Goal: Information Seeking & Learning: Learn about a topic

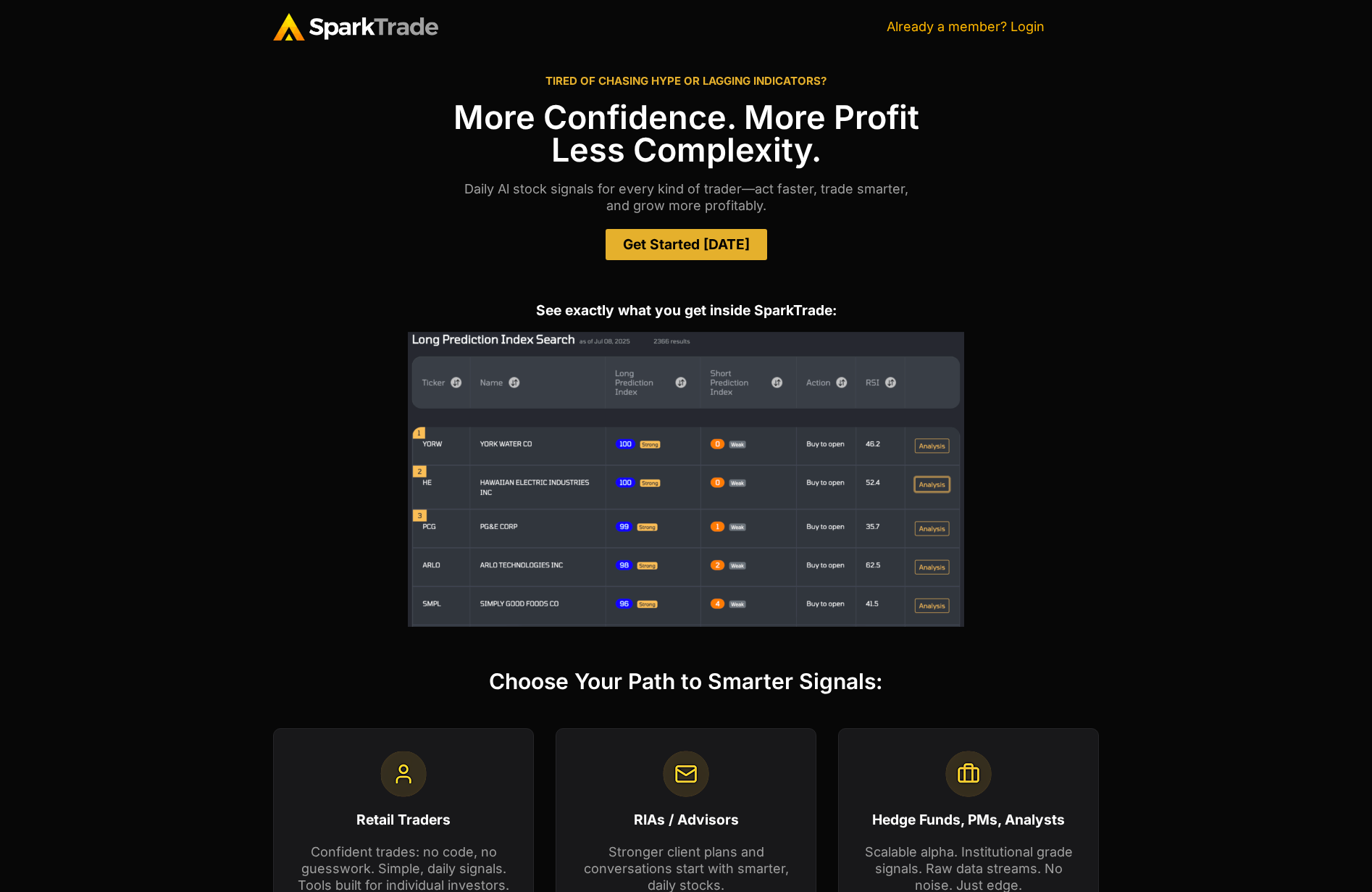
click at [999, 26] on link "Already a member? Login" at bounding box center [965, 27] width 158 height 16
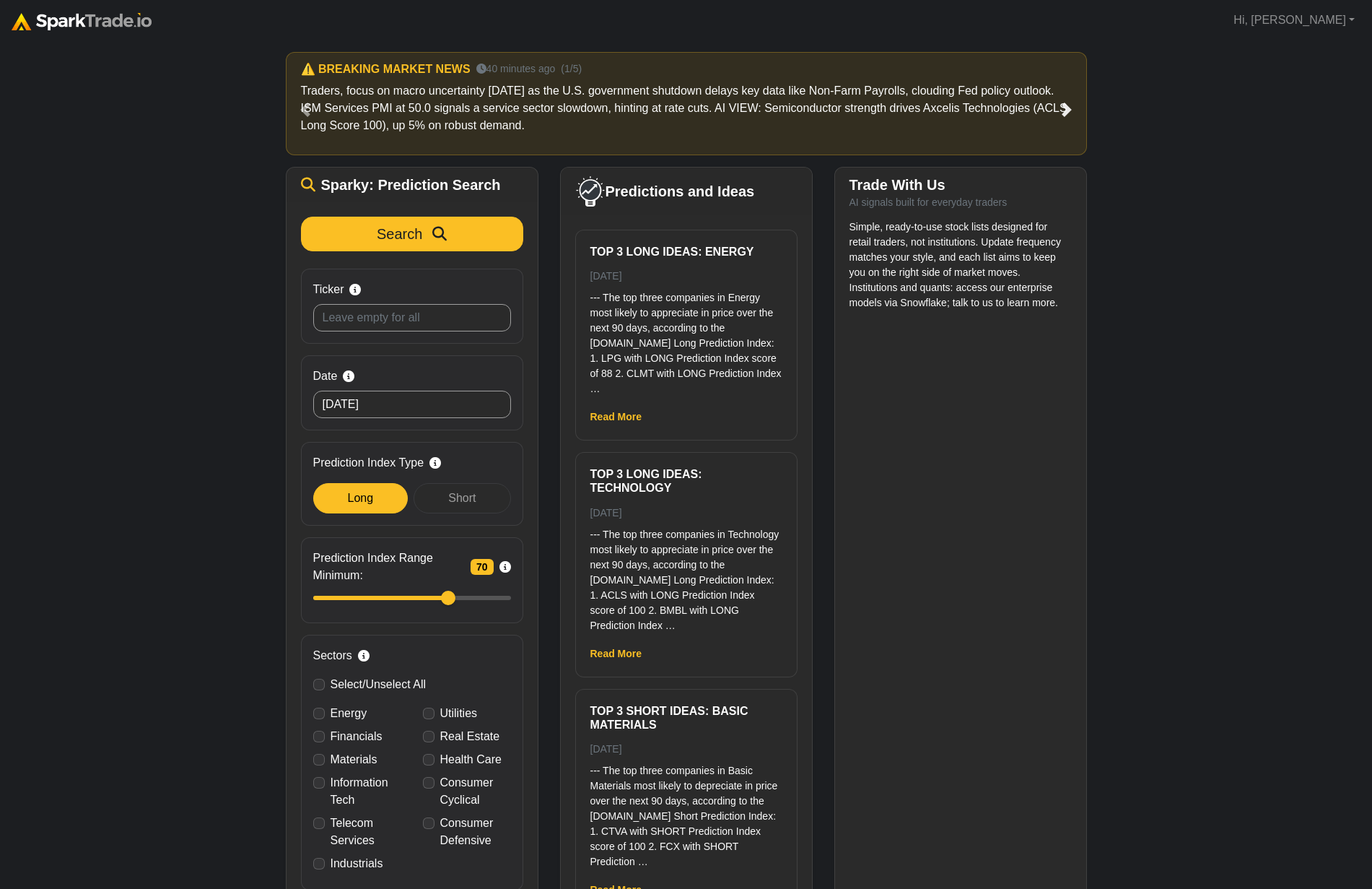
click at [1069, 107] on span at bounding box center [1066, 110] width 15 height 15
drag, startPoint x: 444, startPoint y: 598, endPoint x: 399, endPoint y: 603, distance: 45.3
click at [399, 603] on input "Prediction Index Range Minimum: 43 Filter stocks by SparkTrade's confidence sco…" at bounding box center [411, 597] width 198 height 16
click at [434, 465] on icon at bounding box center [435, 463] width 12 height 12
click at [445, 503] on div "Short" at bounding box center [462, 497] width 97 height 30
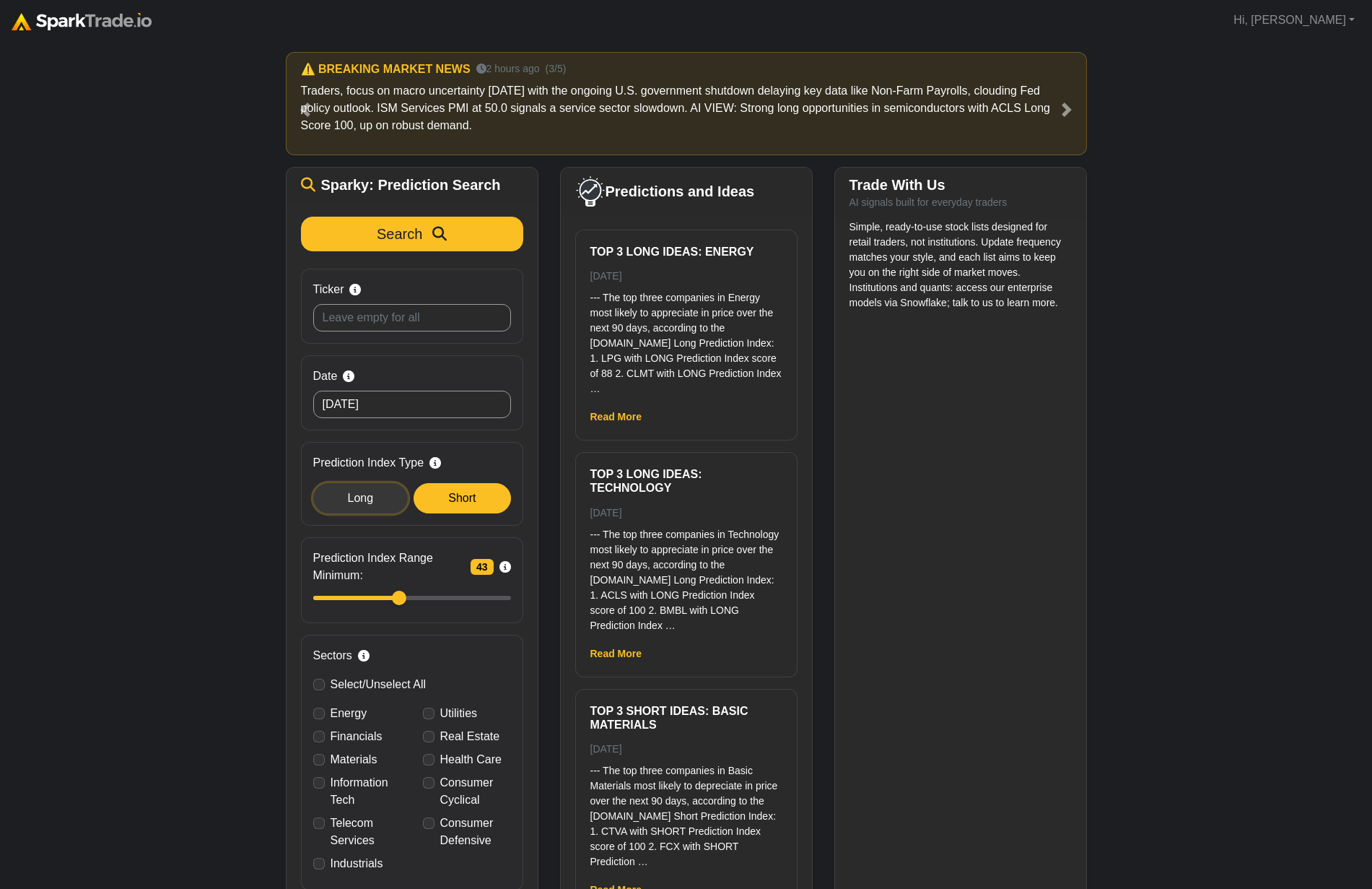
click at [354, 507] on div "Long" at bounding box center [360, 497] width 95 height 30
click at [452, 504] on div "Short" at bounding box center [462, 497] width 97 height 30
click at [402, 323] on input "Ticker Search by stock symbol. Leave blank to view all predicitons." at bounding box center [411, 318] width 198 height 27
drag, startPoint x: 399, startPoint y: 600, endPoint x: 448, endPoint y: 598, distance: 49.0
type input "70"
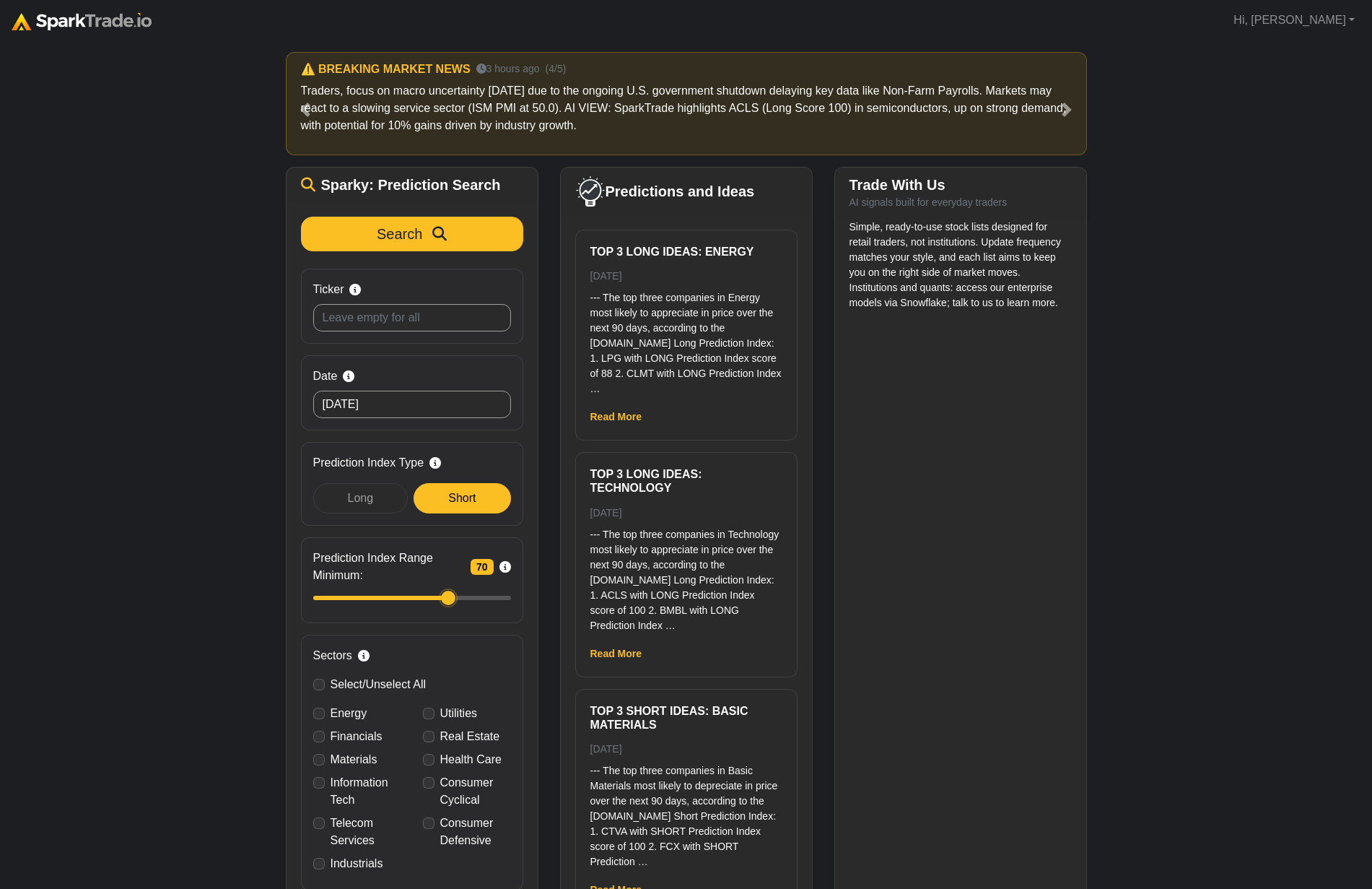
click at [448, 598] on input "Prediction Index Range Minimum: 70 Filter stocks by SparkTrade's confidence sco…" at bounding box center [411, 597] width 198 height 16
click at [362, 510] on div "Long" at bounding box center [360, 497] width 95 height 30
click at [453, 507] on div "Short" at bounding box center [462, 497] width 97 height 30
click at [506, 570] on icon at bounding box center [504, 567] width 12 height 12
click at [506, 590] on input "Prediction Index Range Minimum: 70 Filter stocks by SparkTrade's confidence sco…" at bounding box center [411, 597] width 198 height 16
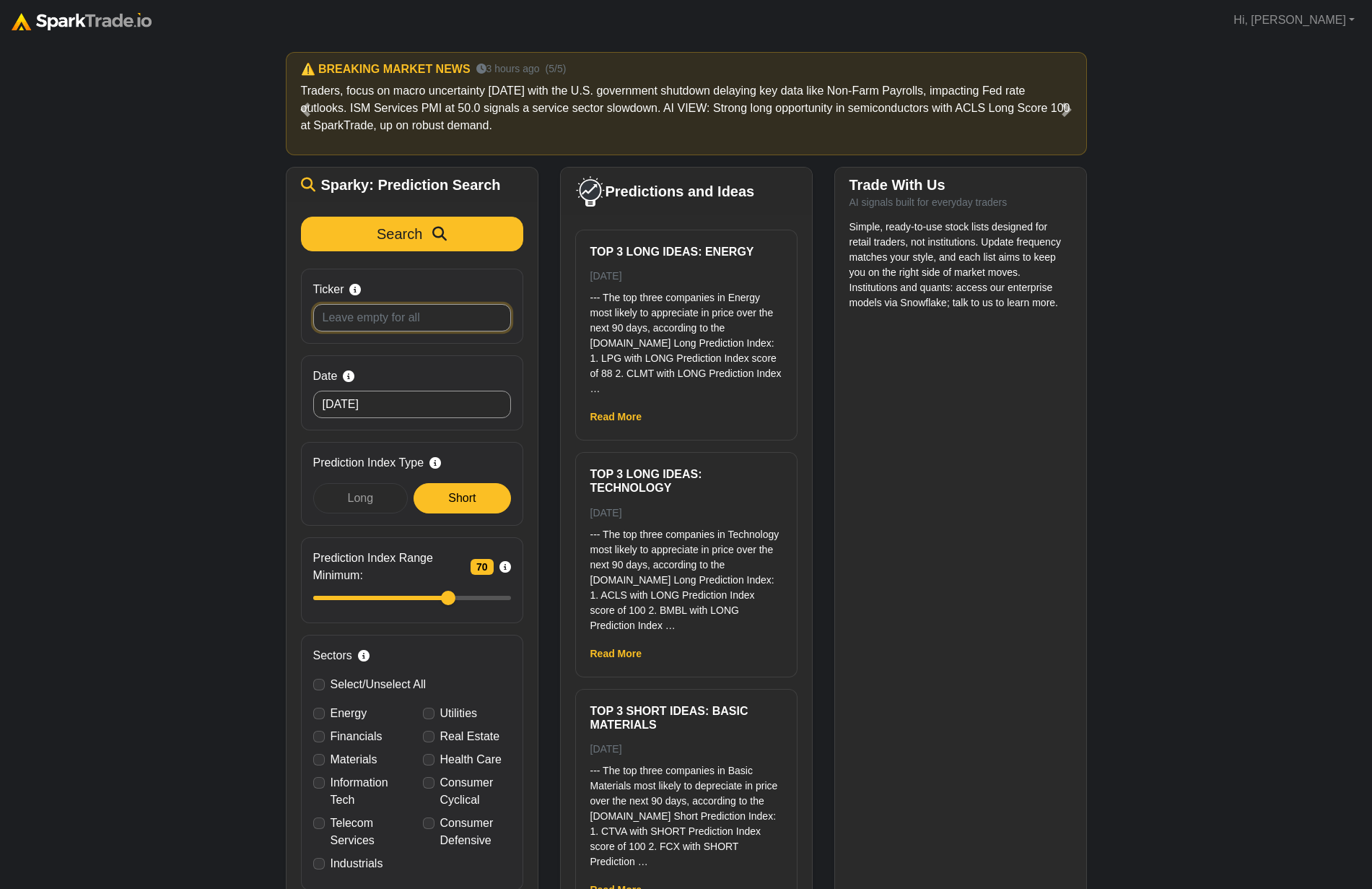
click at [400, 325] on input "Ticker Search by stock symbol. Leave blank to view all predicitons." at bounding box center [411, 318] width 198 height 27
type input "ctva"
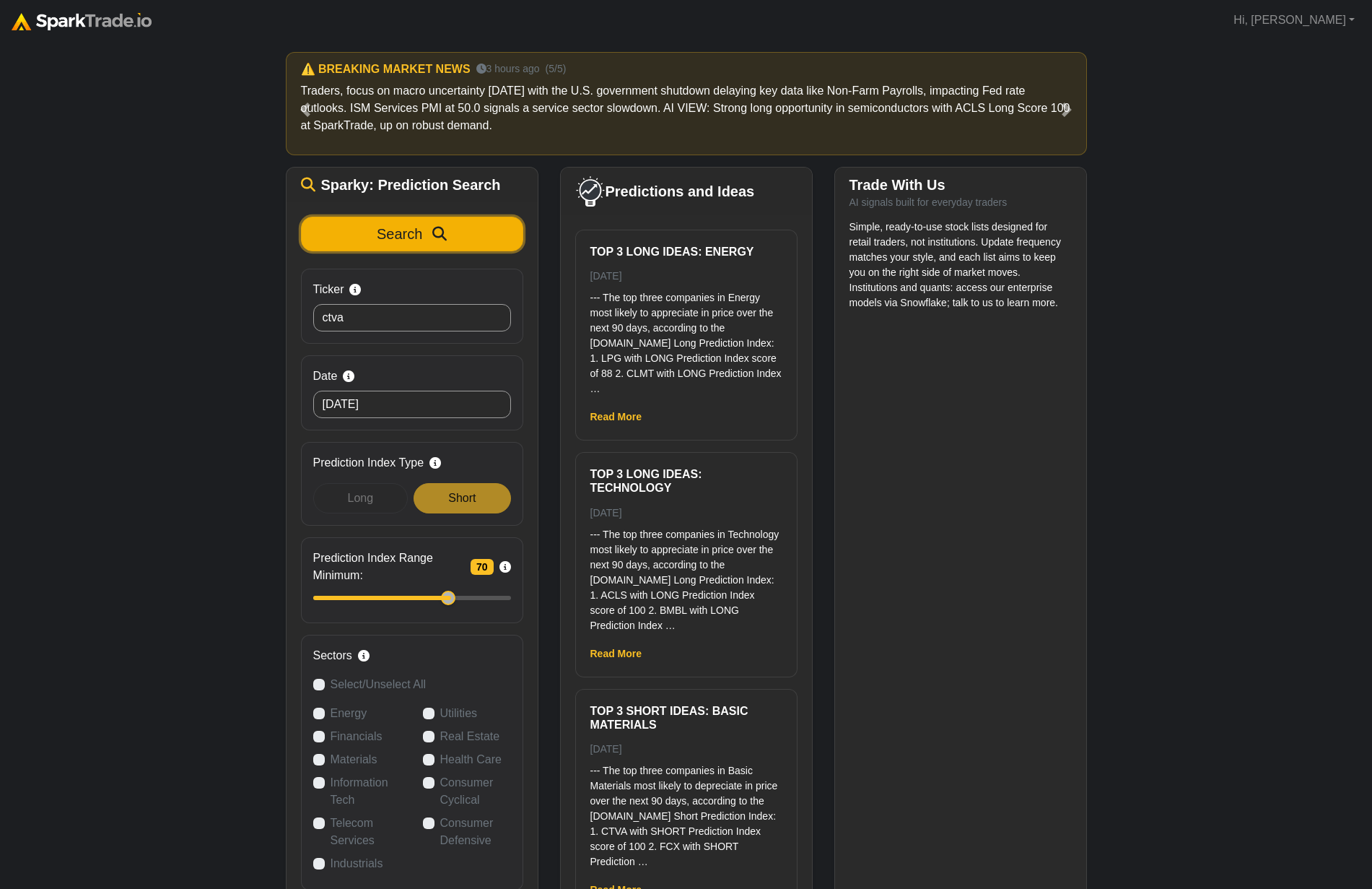
click at [479, 245] on button "Search" at bounding box center [412, 234] width 223 height 35
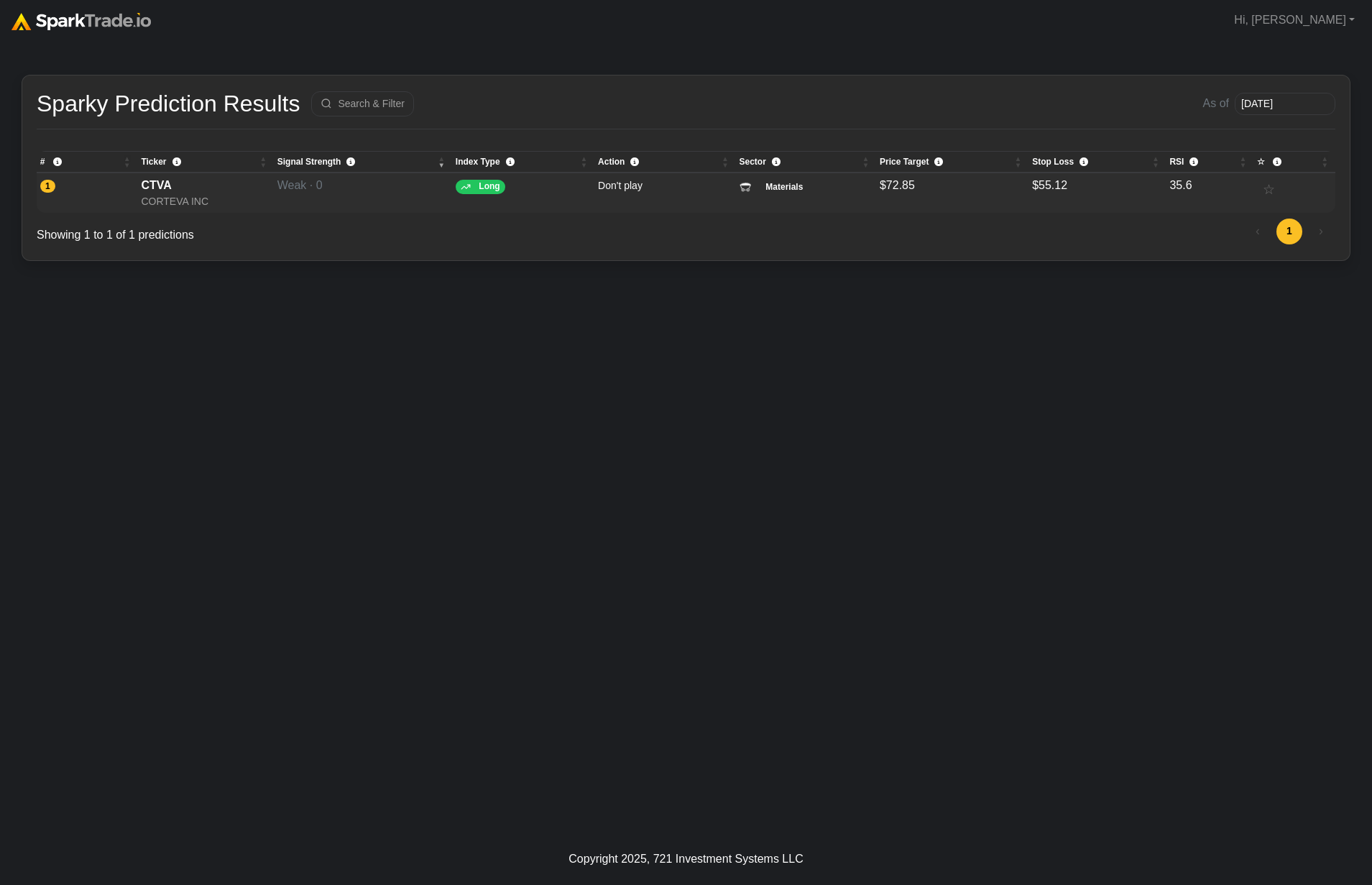
click at [152, 190] on div "CTVA" at bounding box center [205, 185] width 129 height 17
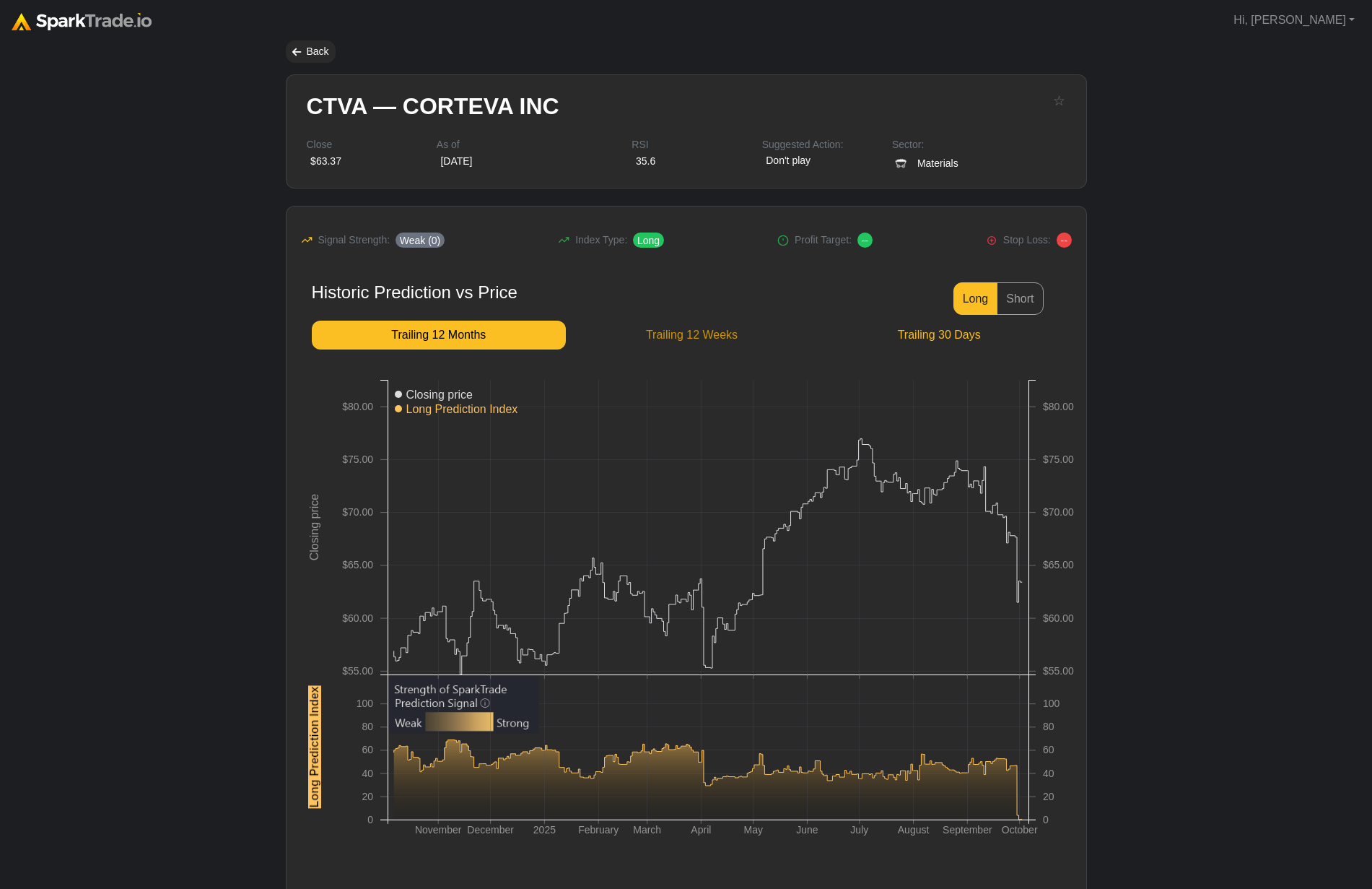
click at [741, 333] on span "Trailing 12 Weeks" at bounding box center [691, 335] width 229 height 17
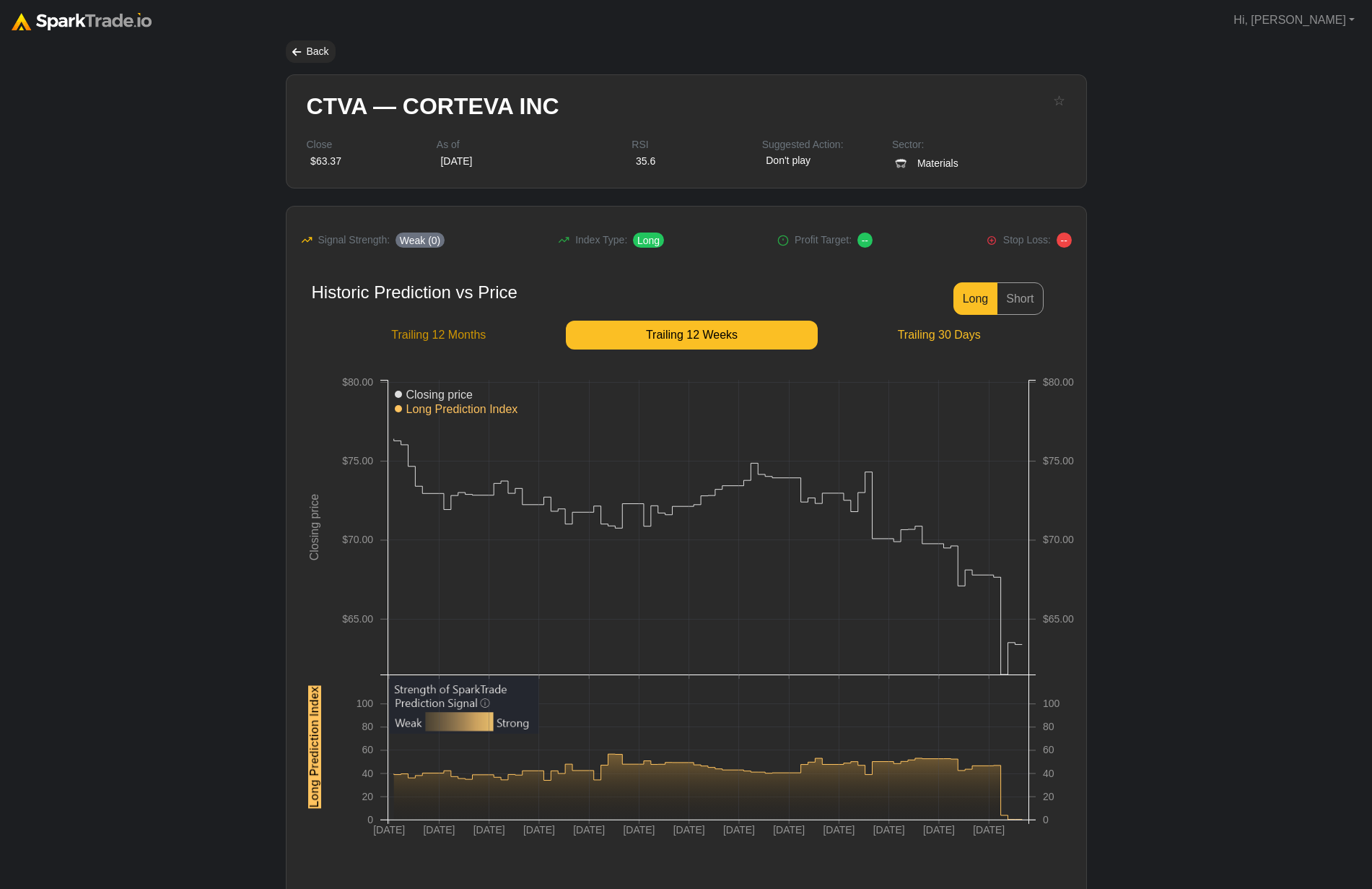
click at [463, 322] on link "TTM Trailing 12 Months" at bounding box center [439, 335] width 255 height 29
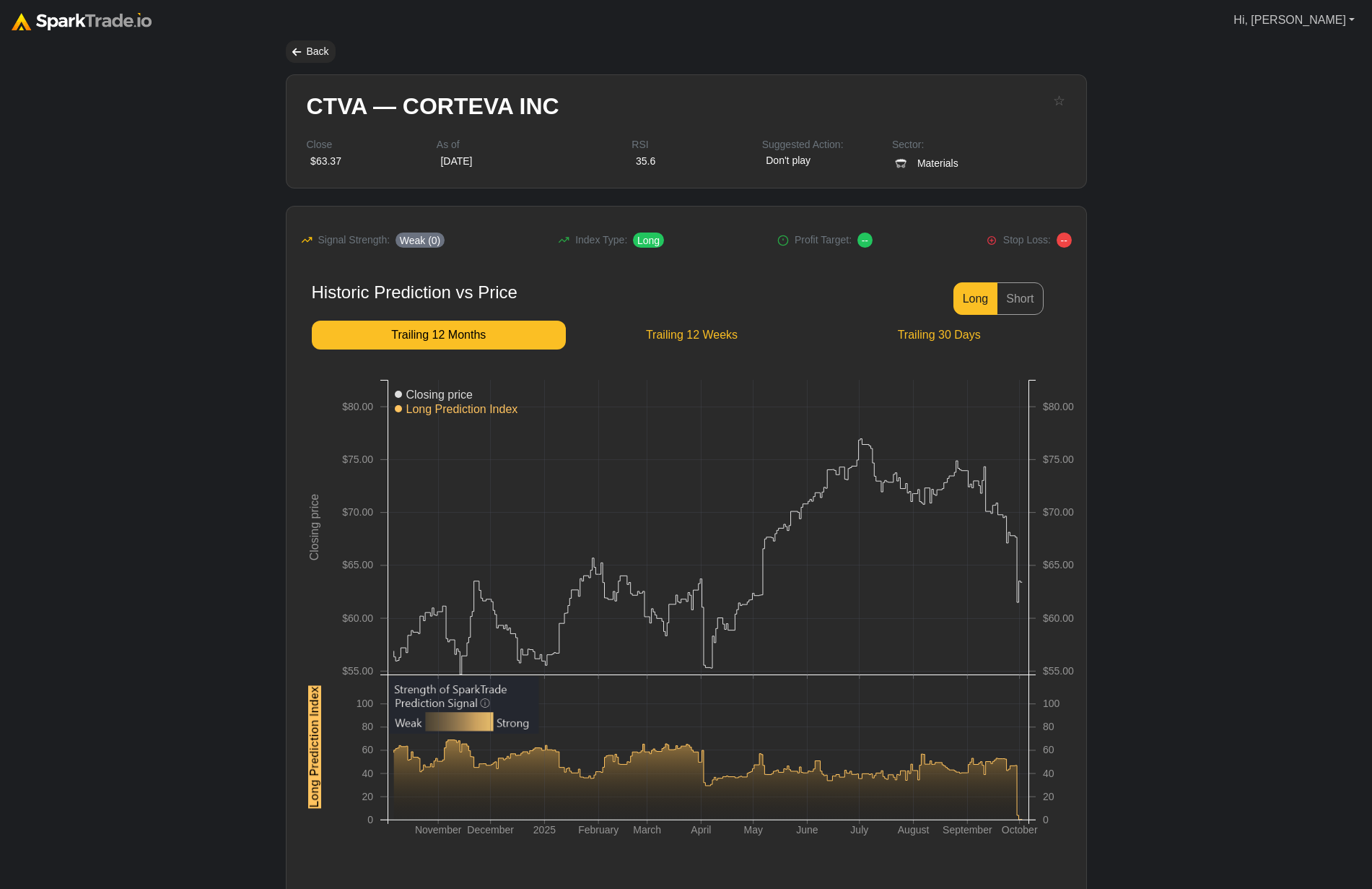
click at [1347, 19] on link "Hi, [PERSON_NAME]" at bounding box center [1294, 20] width 133 height 29
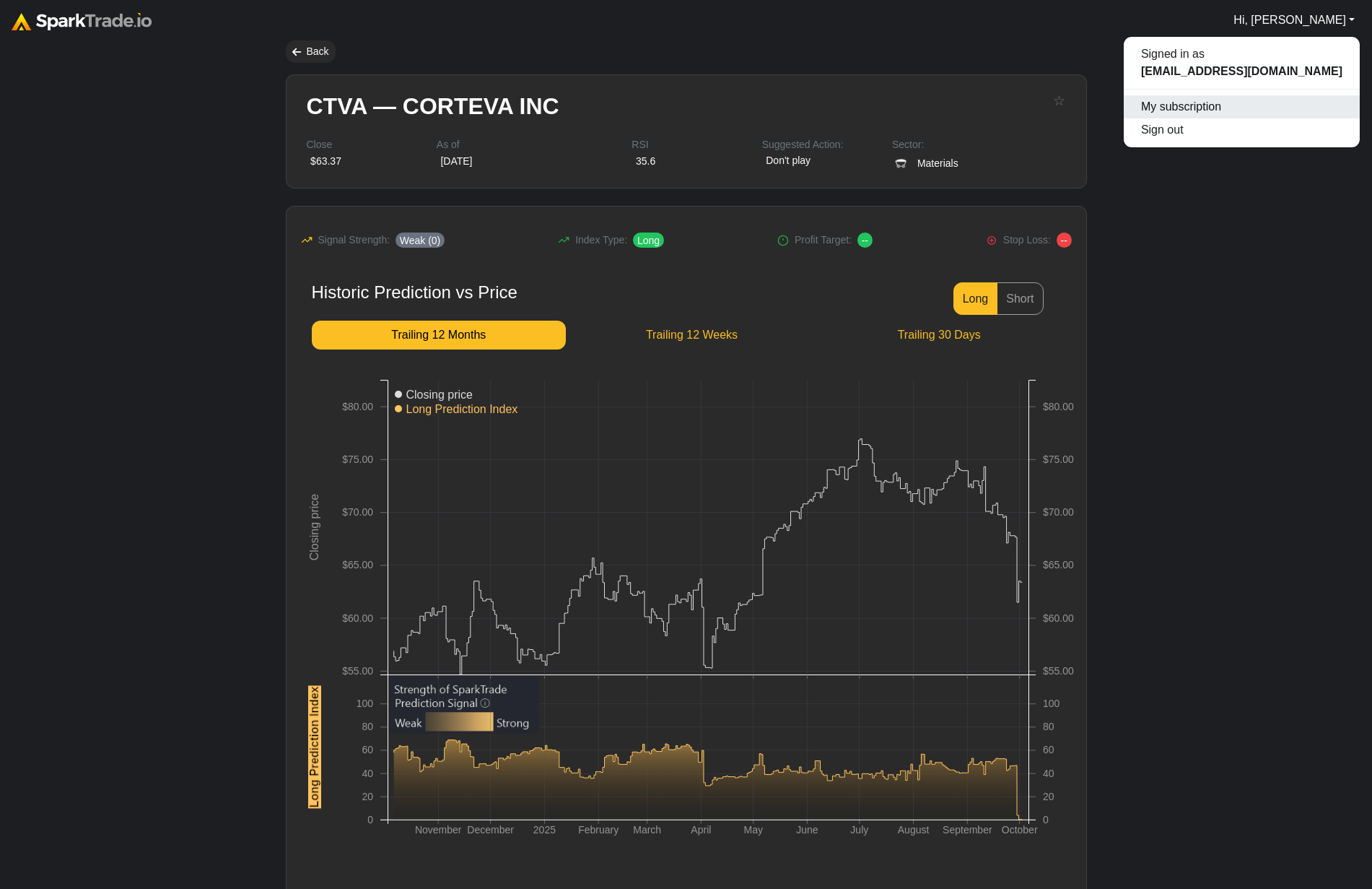
click at [1285, 99] on link "My subscription" at bounding box center [1242, 106] width 236 height 23
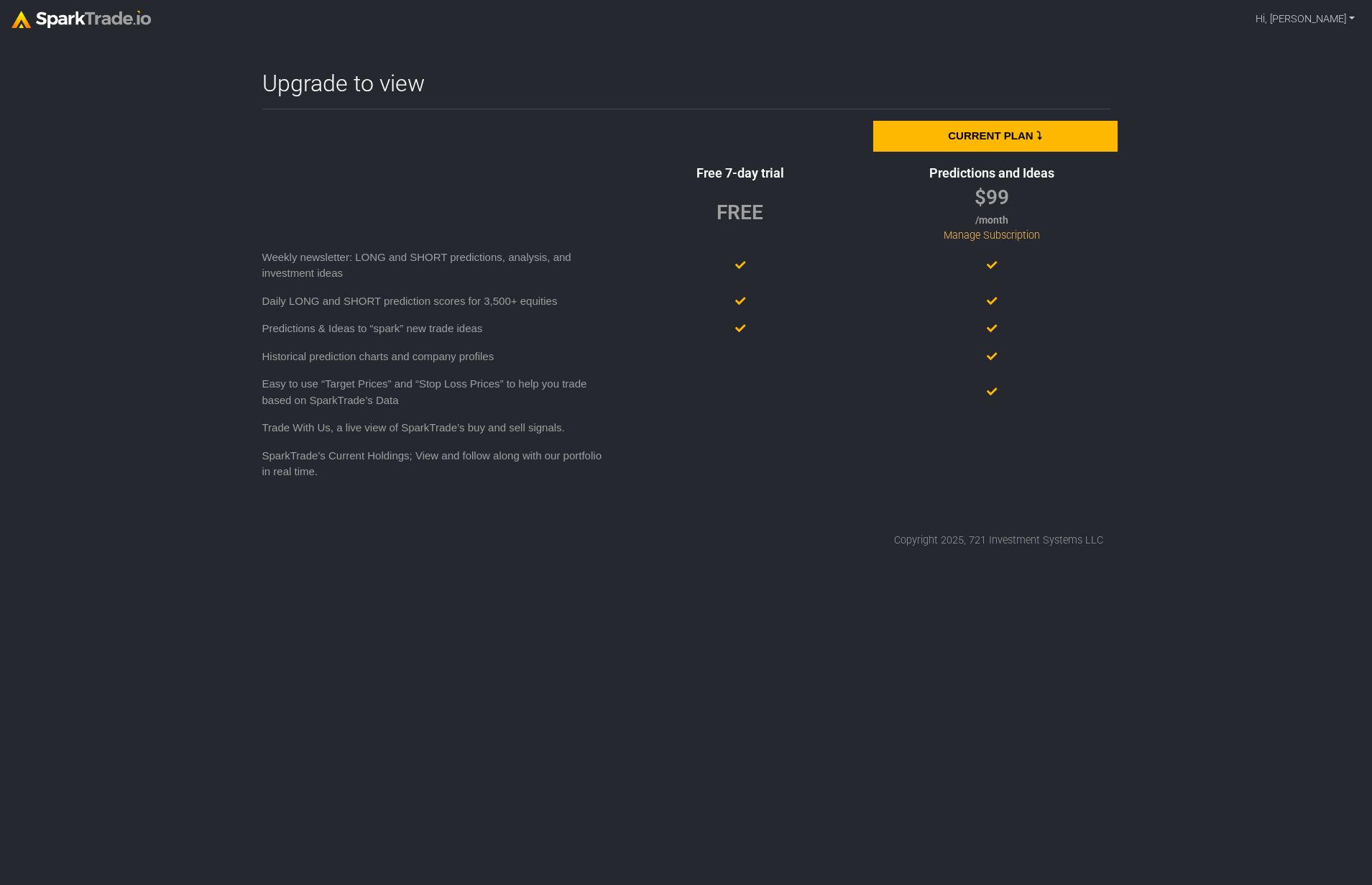
click at [50, 21] on img at bounding box center [81, 19] width 139 height 17
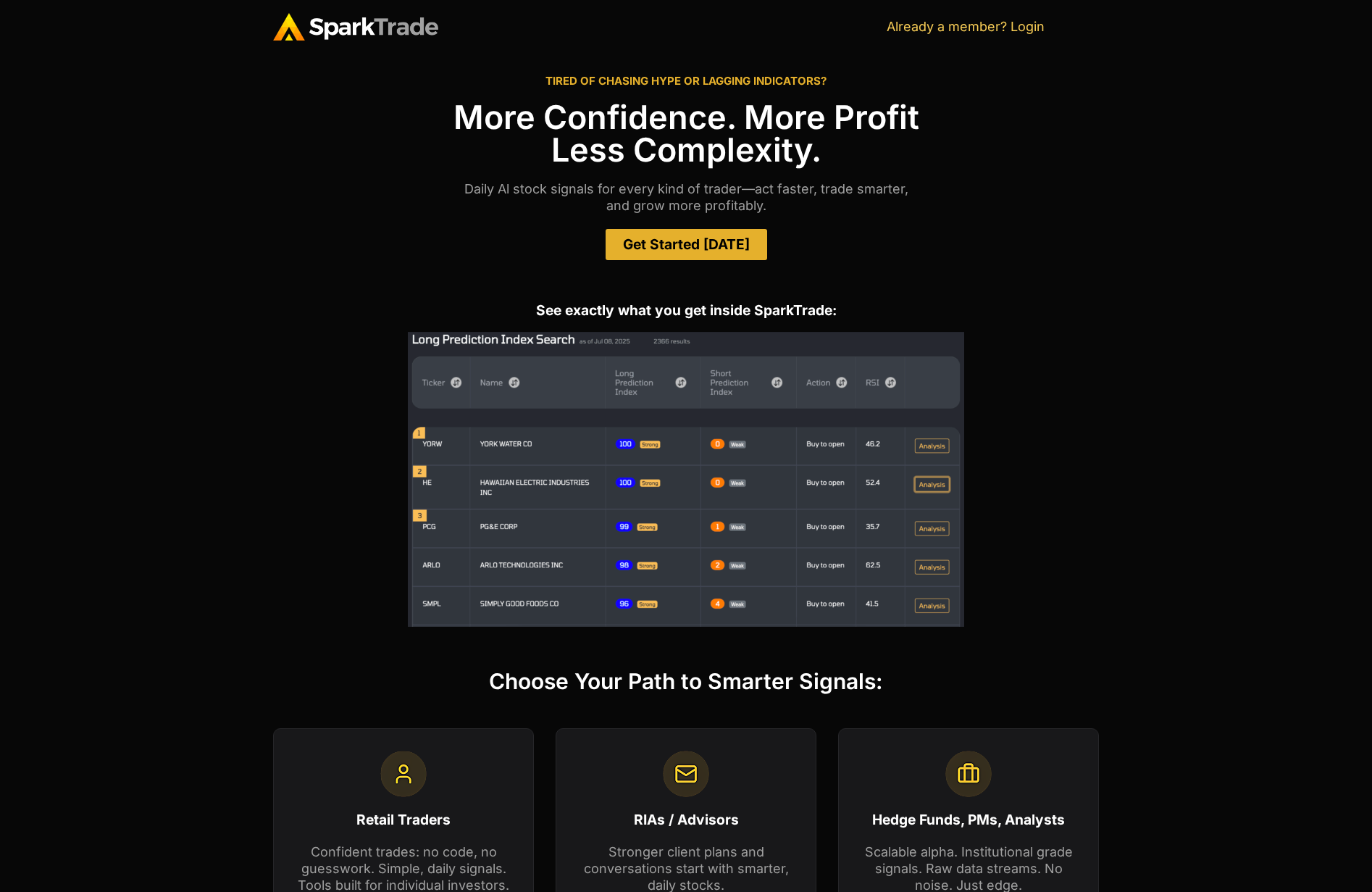
click at [687, 247] on span "Get Started [DATE]" at bounding box center [686, 244] width 126 height 14
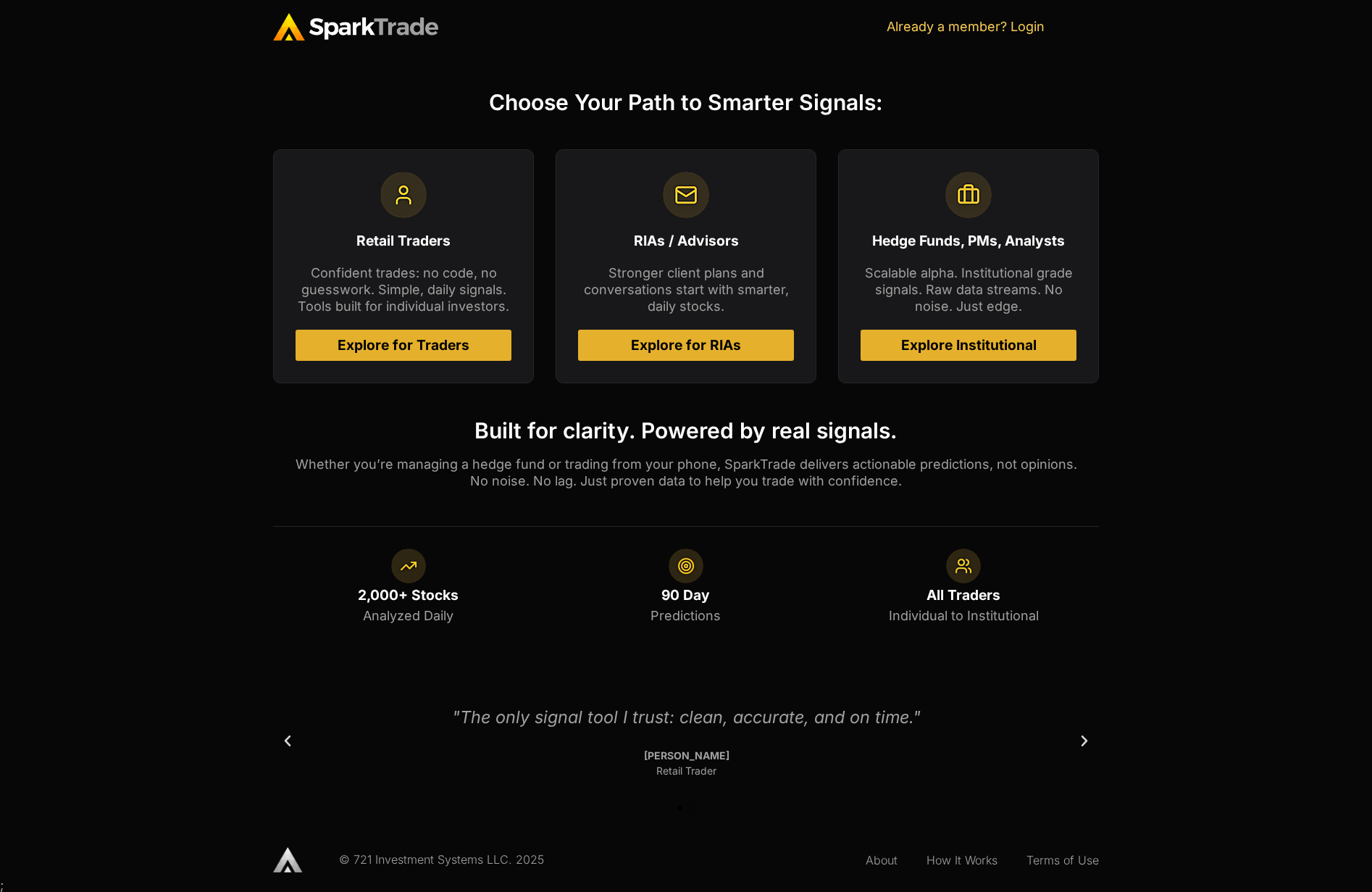
scroll to position [581, 0]
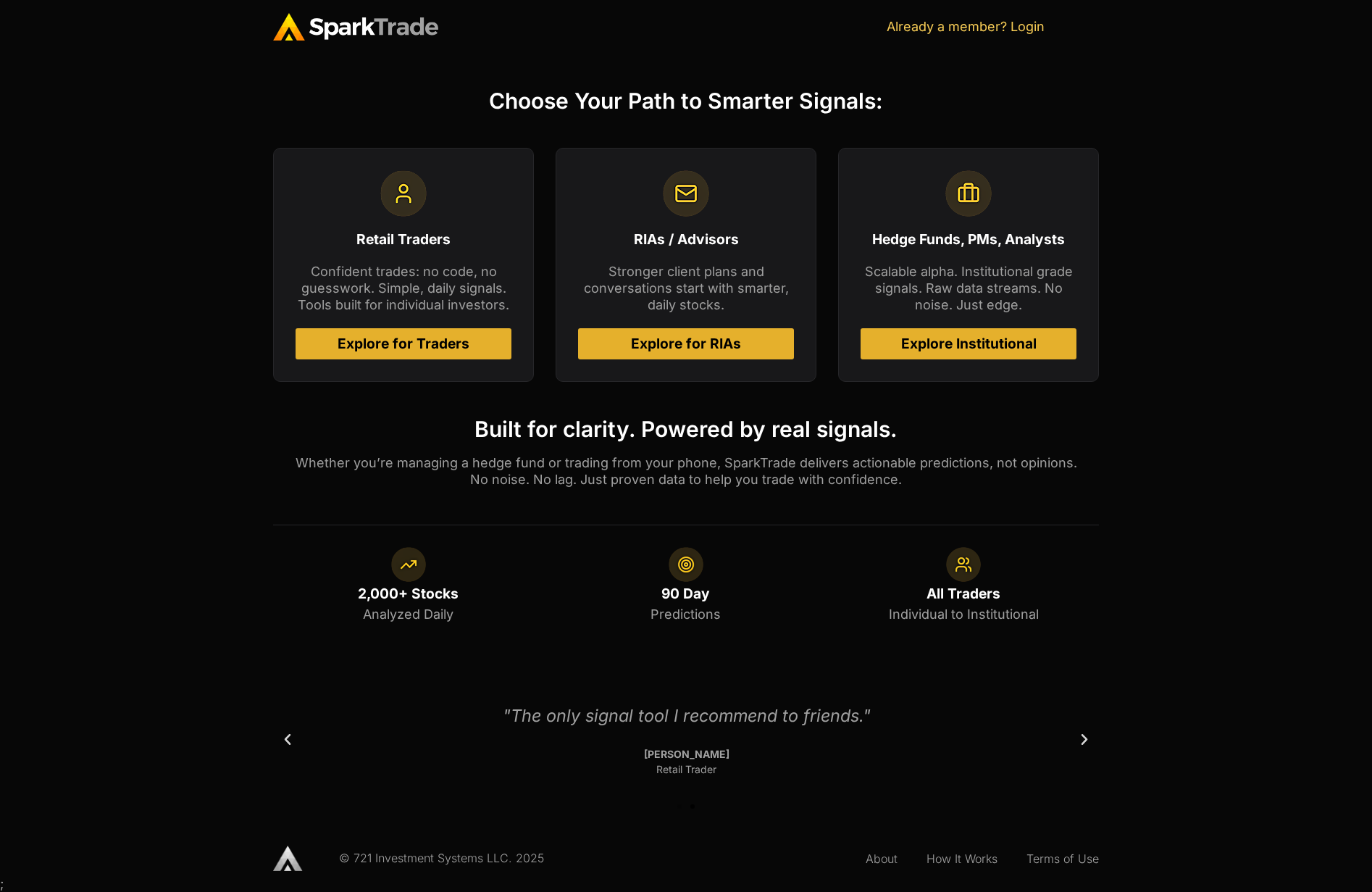
click at [1241, 136] on div "Choose Your Path to Smarter Signals: Retail Traders Confident trades: no code, …" at bounding box center [686, 366] width 1372 height 598
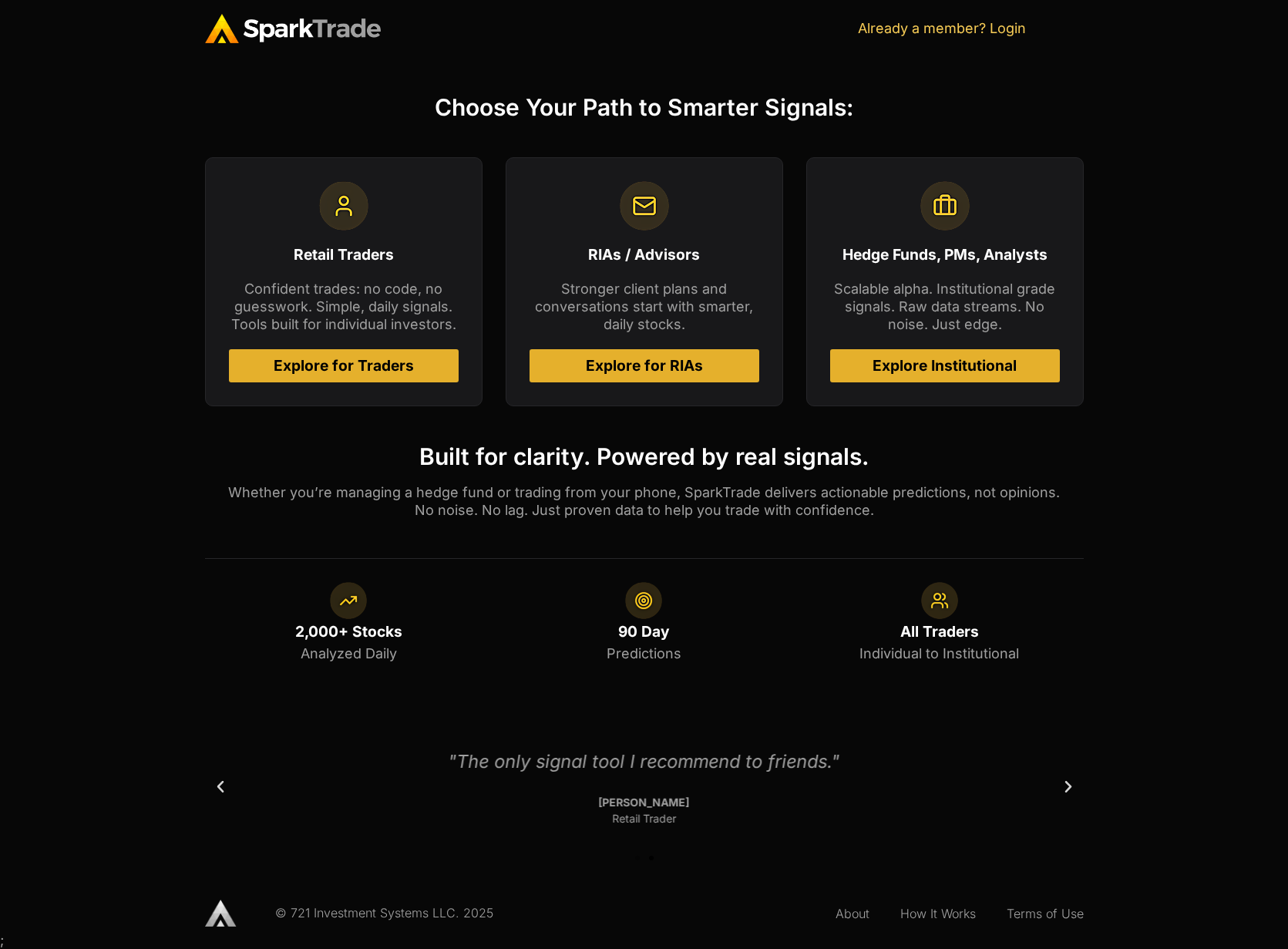
click at [1185, 159] on div "Choose Your Path to Smarter Signals: Retail Traders Confident trades: no code, …" at bounding box center [644, 390] width 1288 height 636
